Goal: Task Accomplishment & Management: Manage account settings

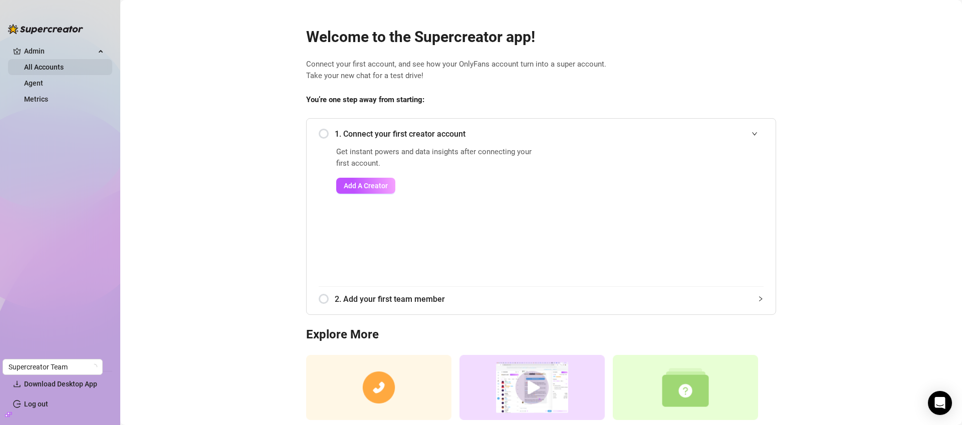
click at [49, 65] on link "All Accounts" at bounding box center [44, 67] width 40 height 8
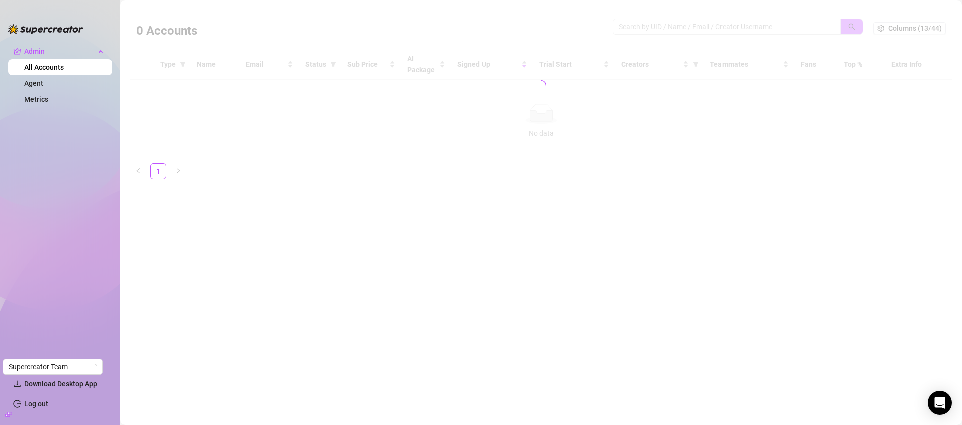
click at [674, 29] on div at bounding box center [541, 85] width 822 height 156
click at [790, 27] on div at bounding box center [541, 85] width 822 height 156
click at [792, 24] on div at bounding box center [541, 85] width 822 height 156
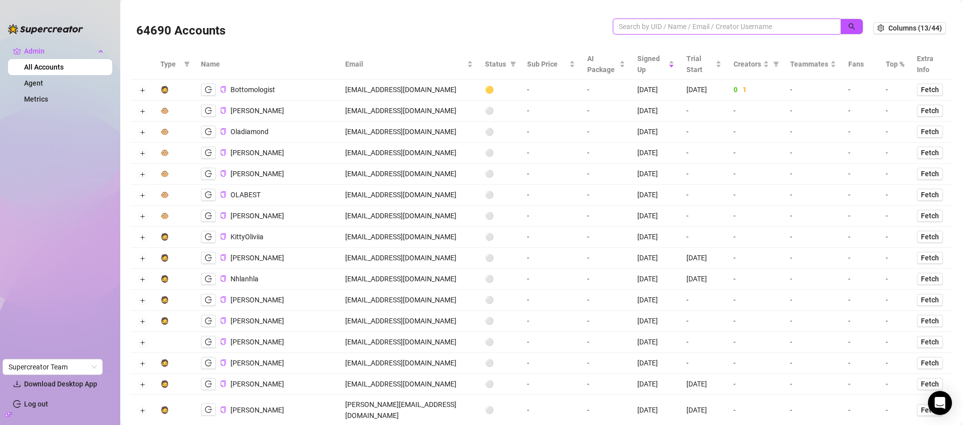
click at [798, 27] on input "search" at bounding box center [723, 26] width 208 height 11
paste input "[PERSON_NAME][EMAIL_ADDRESS][DOMAIN_NAME]"
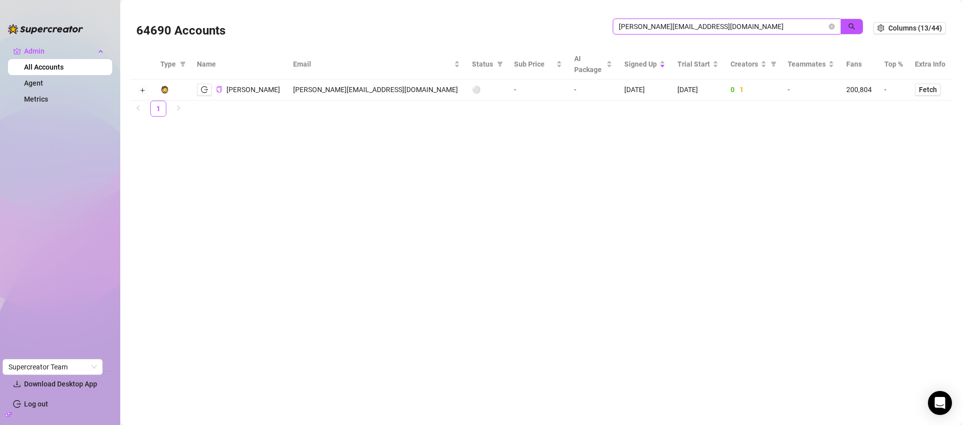
click at [732, 21] on input "[PERSON_NAME][EMAIL_ADDRESS][DOMAIN_NAME]" at bounding box center [723, 26] width 208 height 11
drag, startPoint x: 638, startPoint y: 25, endPoint x: 597, endPoint y: 28, distance: 41.2
click at [597, 28] on div "64690 Accounts [PERSON_NAME][EMAIL_ADDRESS][DOMAIN_NAME]" at bounding box center [504, 28] width 737 height 34
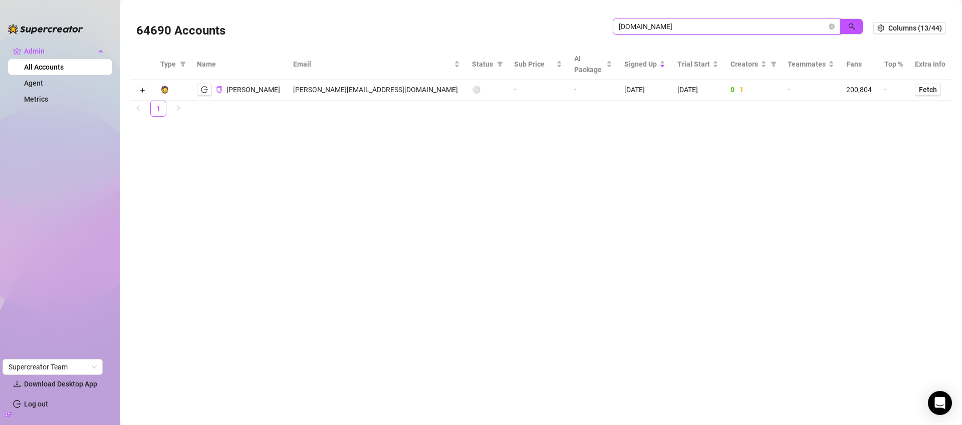
type input "[DOMAIN_NAME]"
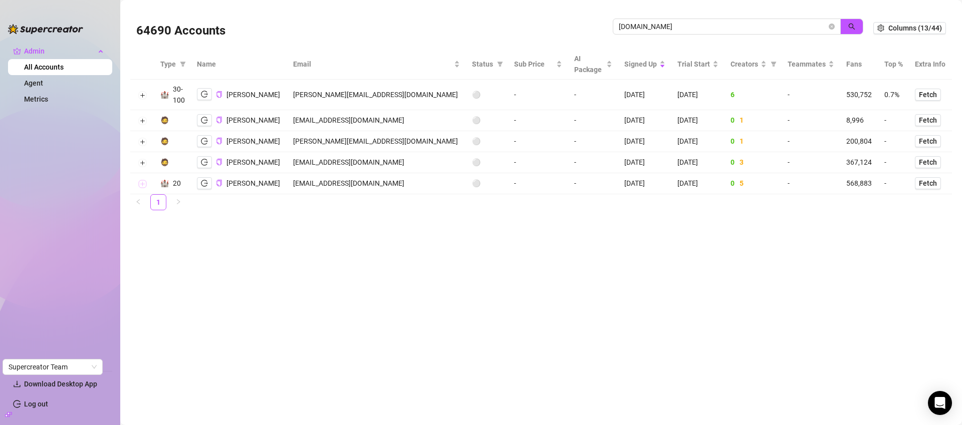
click at [140, 181] on button "Expand row" at bounding box center [142, 184] width 8 height 8
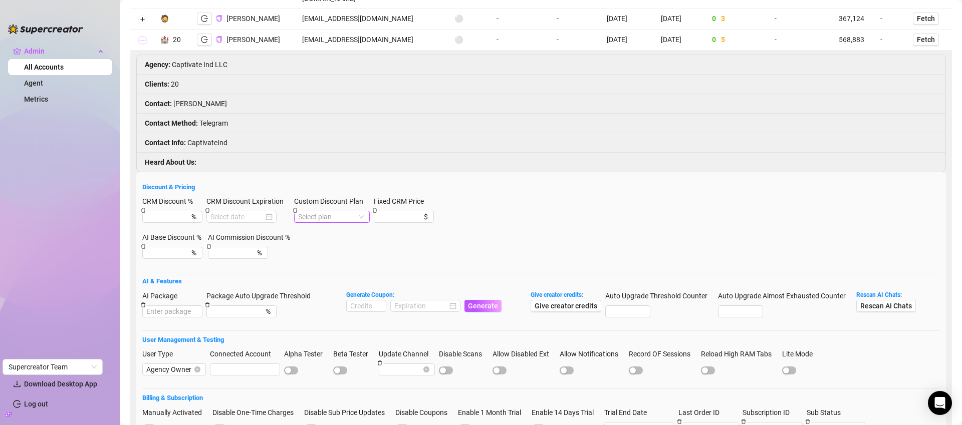
scroll to position [200, 0]
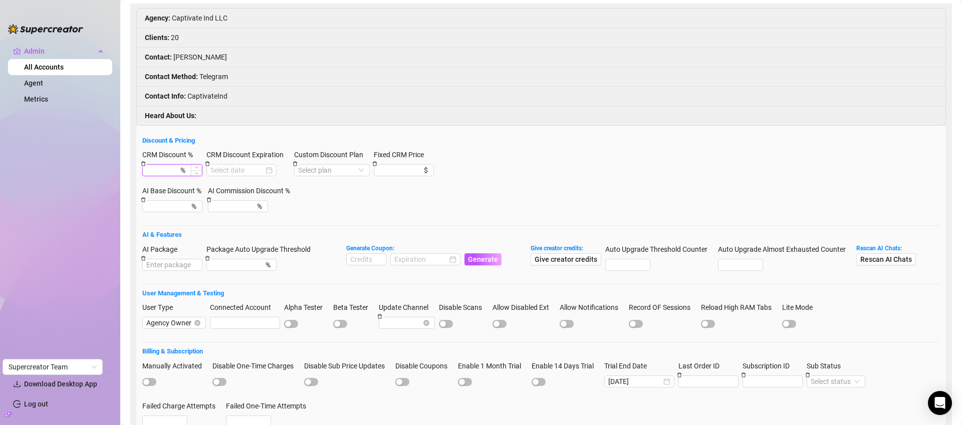
click at [176, 165] on input "CRM Discount %" at bounding box center [162, 170] width 32 height 11
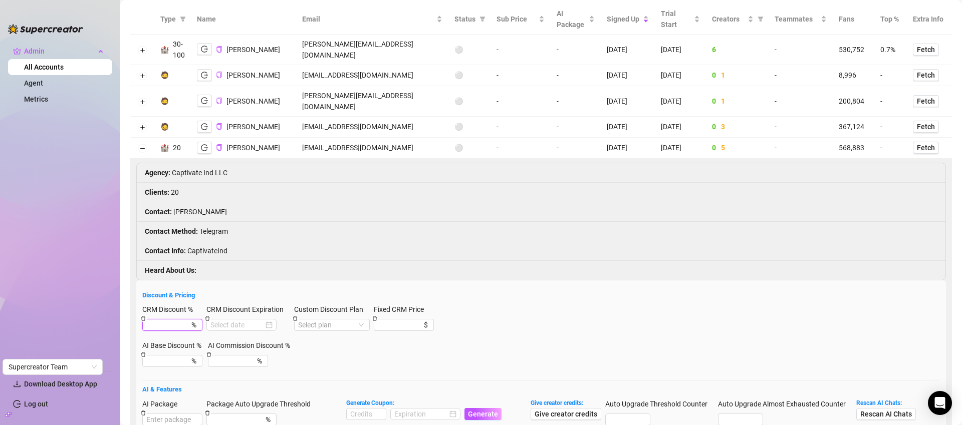
scroll to position [0, 0]
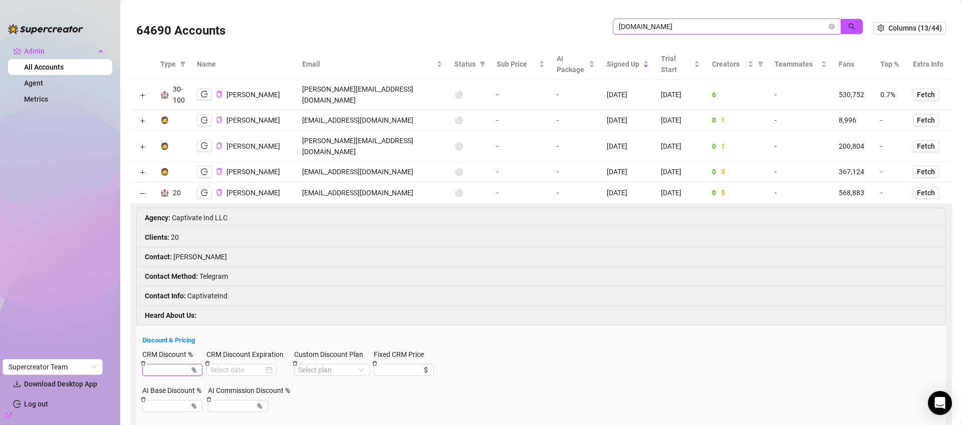
drag, startPoint x: 827, startPoint y: 27, endPoint x: 796, endPoint y: 27, distance: 31.6
click at [829, 27] on icon "close-circle" at bounding box center [832, 27] width 6 height 6
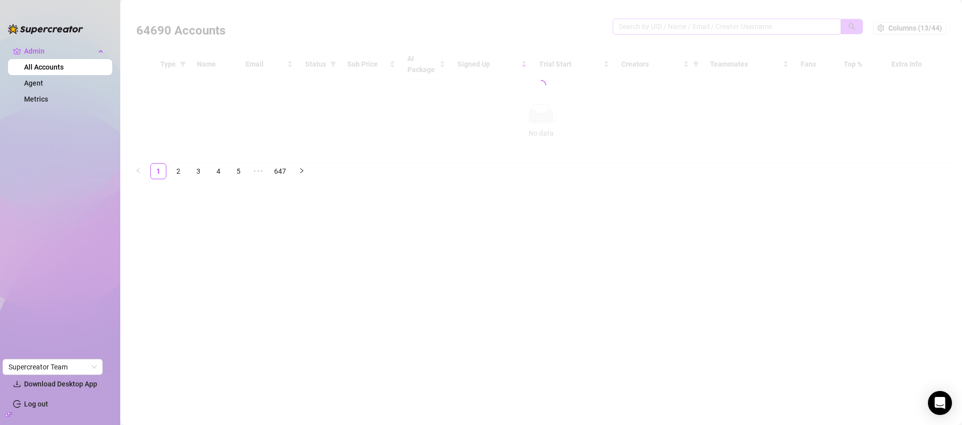
click at [796, 27] on div at bounding box center [541, 85] width 822 height 156
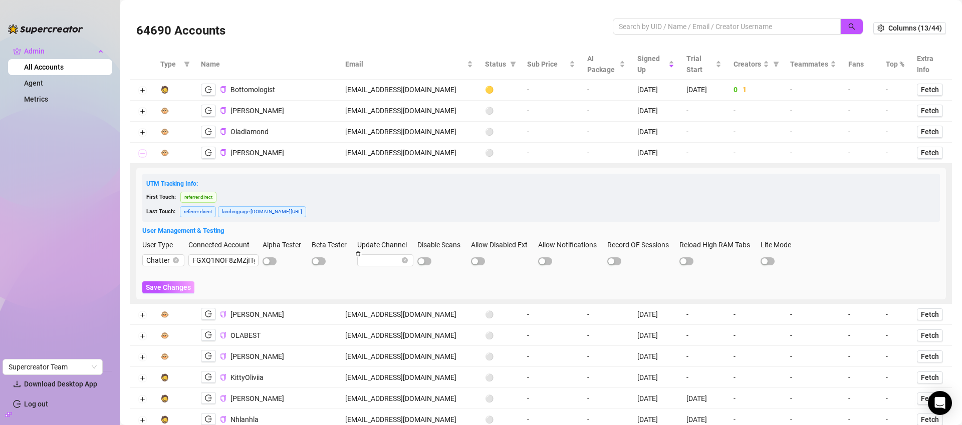
click at [144, 151] on button "Collapse row" at bounding box center [142, 154] width 8 height 8
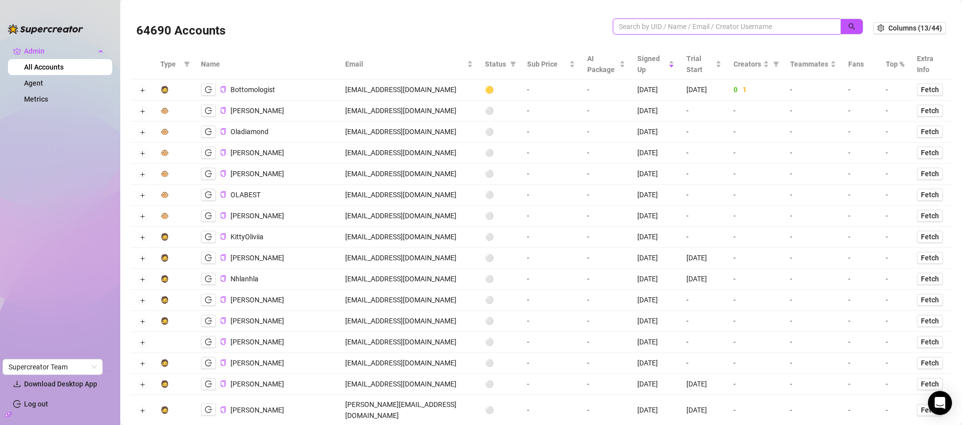
click at [709, 23] on input "search" at bounding box center [723, 26] width 208 height 11
paste input "[EMAIL_ADDRESS][DOMAIN_NAME]"
type input "[EMAIL_ADDRESS][DOMAIN_NAME]"
click at [840, 27] on button "button" at bounding box center [851, 27] width 23 height 16
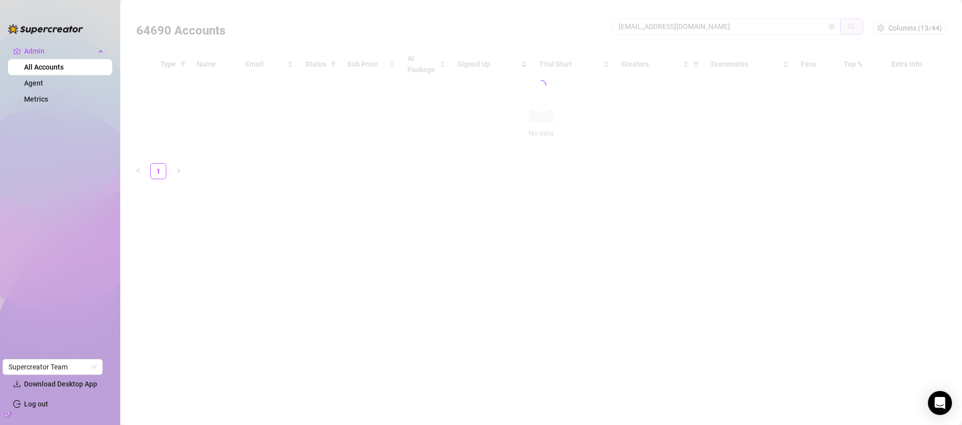
click at [840, 27] on div at bounding box center [541, 85] width 822 height 156
click at [590, 40] on div at bounding box center [541, 85] width 822 height 156
